Goal: Task Accomplishment & Management: Manage account settings

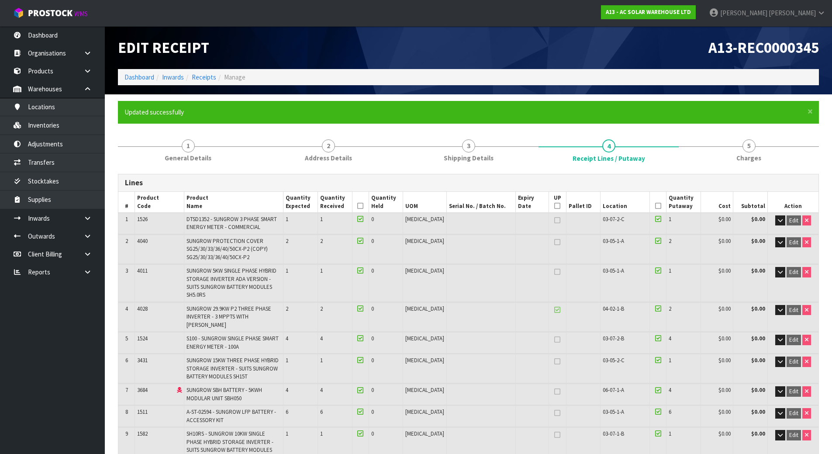
scroll to position [543, 0]
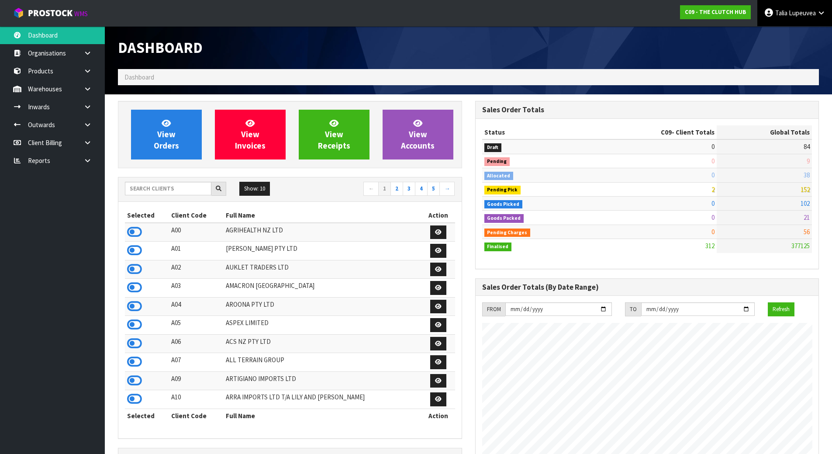
scroll to position [662, 357]
click at [800, 13] on span "Lupeuvea" at bounding box center [802, 13] width 27 height 8
click at [792, 31] on link "Logout" at bounding box center [796, 35] width 69 height 12
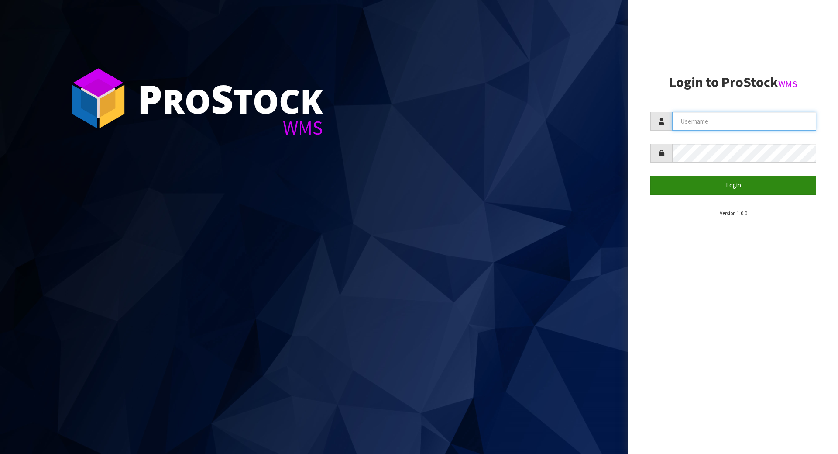
type input "Lalisha"
click at [761, 184] on button "Login" at bounding box center [734, 185] width 166 height 19
